Goal: Check status: Check status

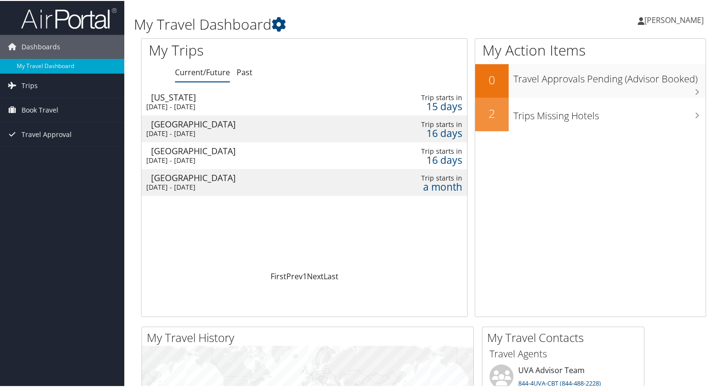
click at [224, 128] on div "Mon 27 Oct 2025 - Thu 30 Oct 2025" at bounding box center [252, 132] width 212 height 9
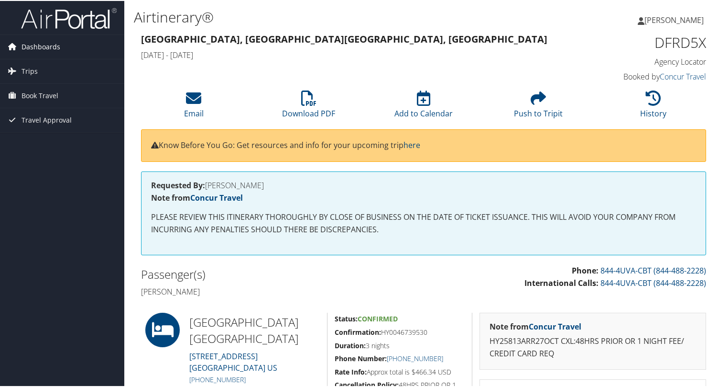
click at [36, 46] on span "Dashboards" at bounding box center [41, 46] width 39 height 24
click at [40, 74] on link "Trips" at bounding box center [62, 85] width 124 height 24
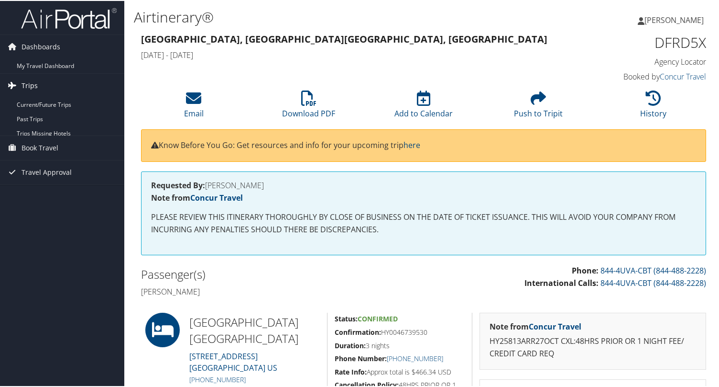
click at [38, 86] on link "Trips" at bounding box center [62, 85] width 124 height 24
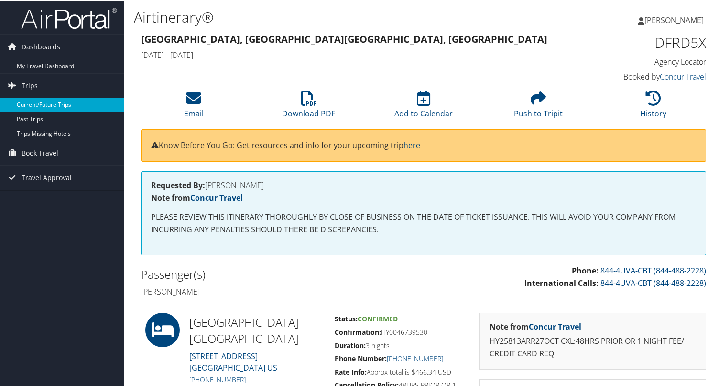
click at [41, 104] on link "Current/Future Trips" at bounding box center [62, 104] width 124 height 14
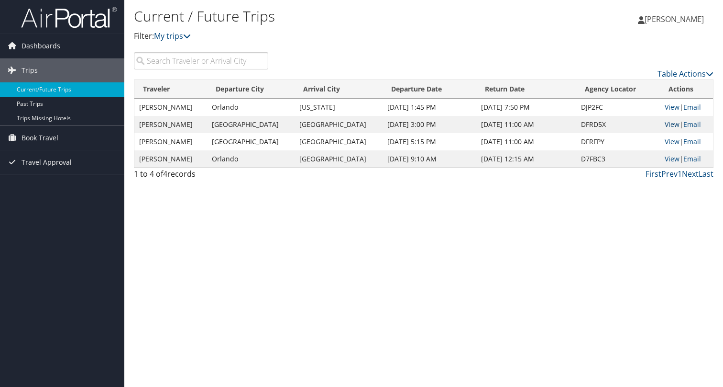
click at [668, 124] on link "View" at bounding box center [672, 124] width 15 height 9
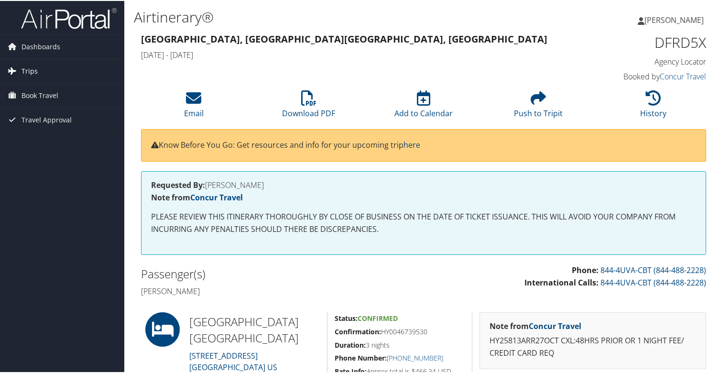
click at [26, 70] on span "Trips" at bounding box center [30, 70] width 16 height 24
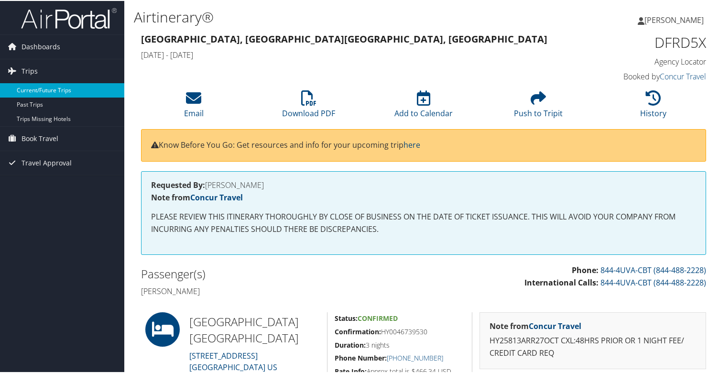
click at [27, 89] on link "Current/Future Trips" at bounding box center [62, 89] width 124 height 14
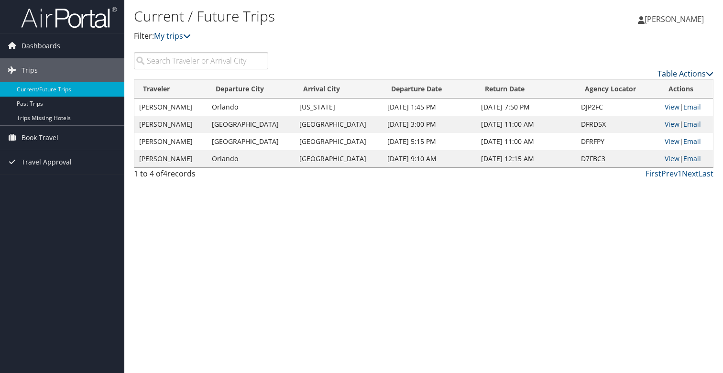
click at [704, 72] on link "Table Actions" at bounding box center [686, 73] width 56 height 11
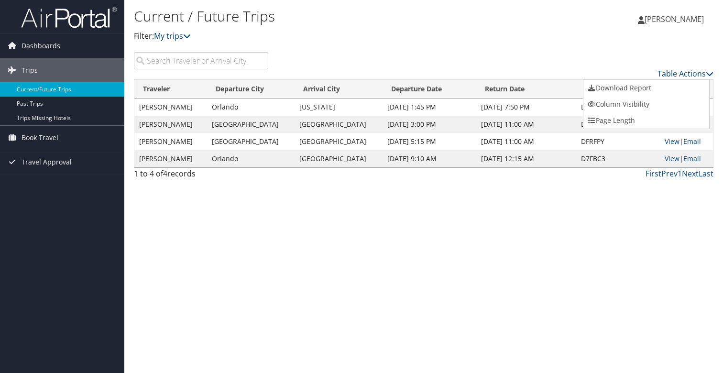
click at [704, 72] on div at bounding box center [361, 186] width 723 height 373
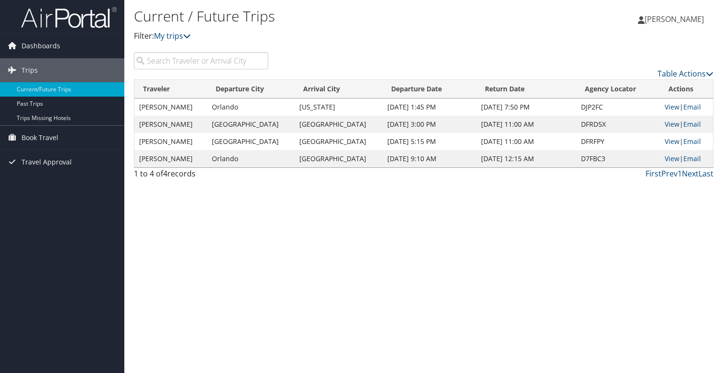
click at [561, 281] on div "Current / Future Trips Filter: My trips Jenna Tyler Jenna Tyler My Settings Tra…" at bounding box center [423, 186] width 599 height 373
click at [671, 142] on link "View" at bounding box center [672, 141] width 15 height 9
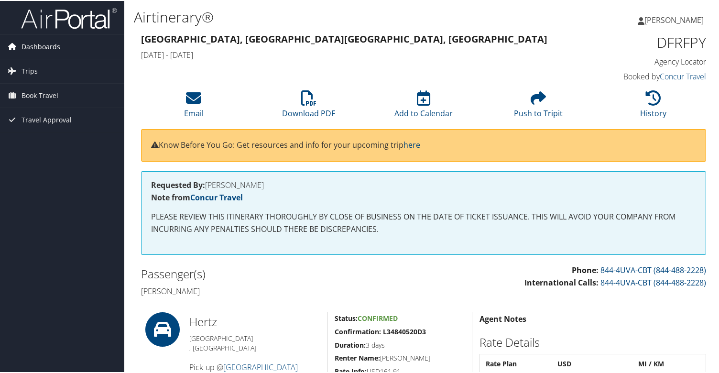
click at [34, 49] on span "Dashboards" at bounding box center [41, 46] width 39 height 24
click at [41, 110] on span "Book Travel" at bounding box center [40, 109] width 37 height 24
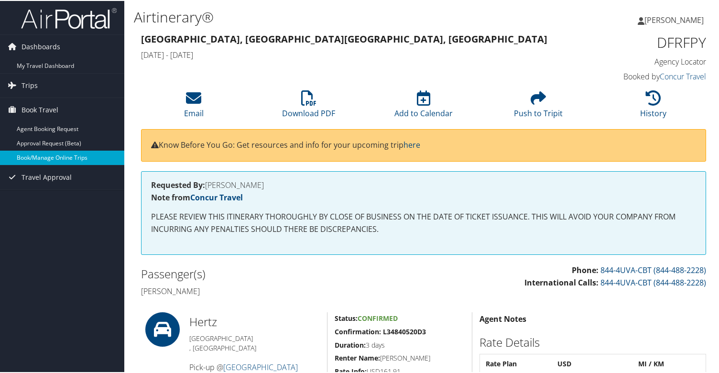
click at [49, 158] on link "Book/Manage Online Trips" at bounding box center [62, 157] width 124 height 14
click at [490, 2] on div "Airtinerary® Jenna Tyler Jenna Tyler My Settings Travel Agency Contacts View Tr…" at bounding box center [423, 15] width 599 height 30
